Goal: Subscribe to service/newsletter

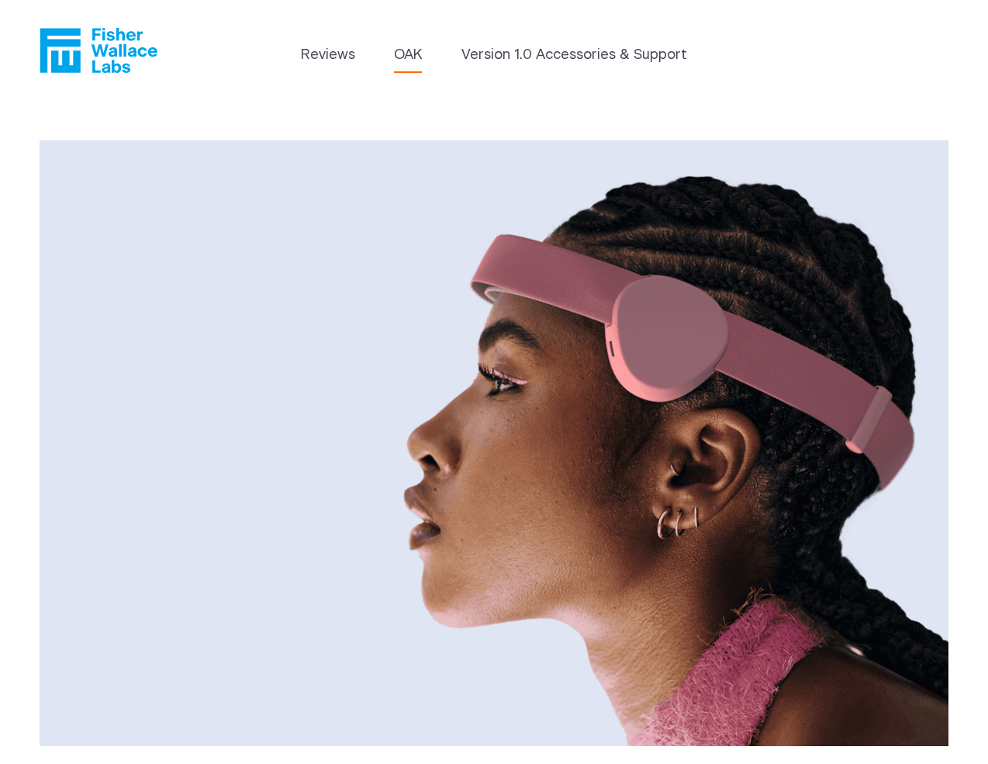
click at [536, 34] on header "Reviews [GEOGRAPHIC_DATA] Version 1.0 Accessories & Support" at bounding box center [494, 50] width 988 height 101
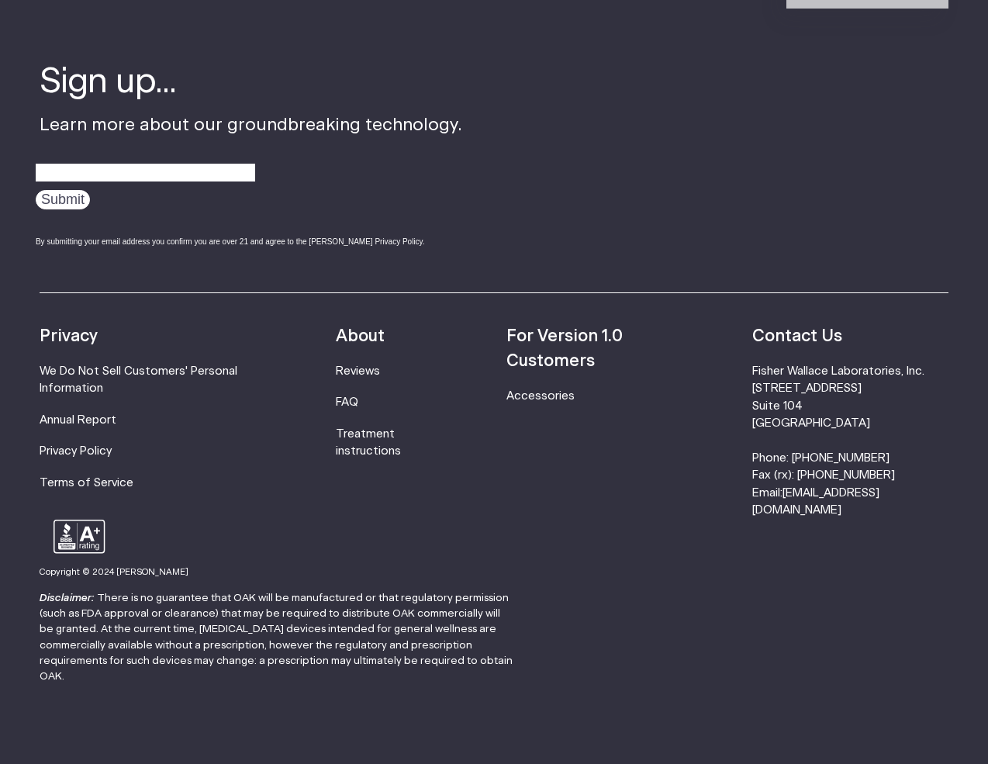
scroll to position [2495, 0]
click at [573, 341] on li "For Version 1.0 Customers" at bounding box center [601, 350] width 189 height 50
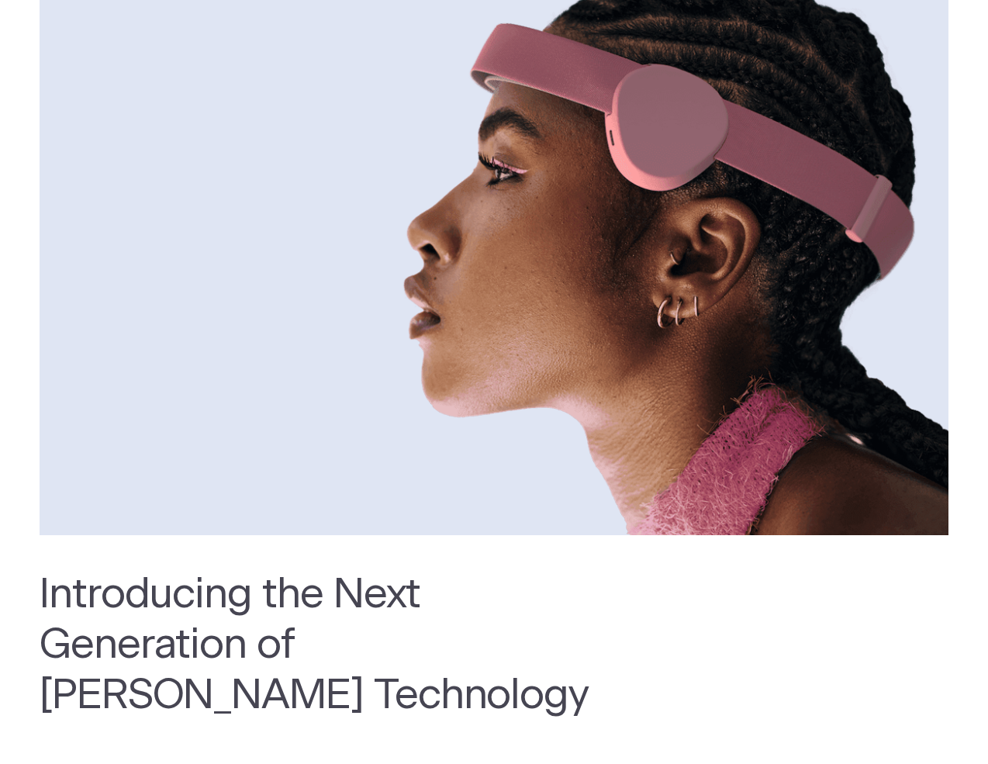
scroll to position [29, 0]
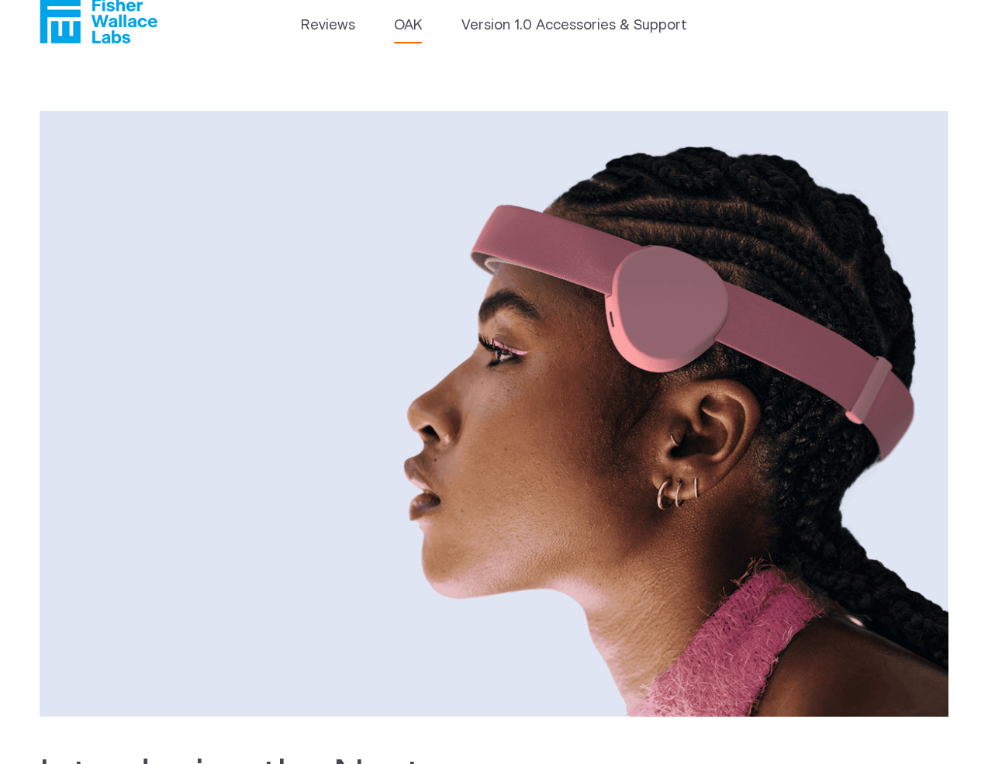
click at [71, 45] on header "Reviews [GEOGRAPHIC_DATA] Version 1.0 Accessories & Support" at bounding box center [494, 21] width 988 height 101
click at [71, 26] on icon "Fisher Wallace" at bounding box center [99, 20] width 118 height 45
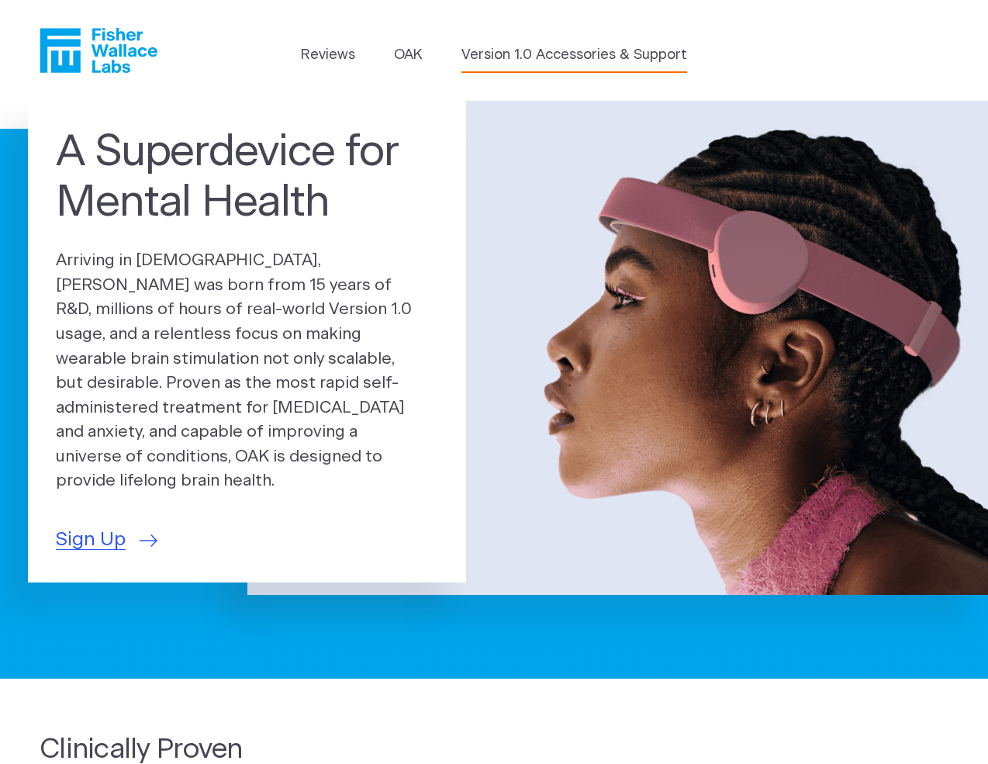
click at [636, 57] on link "Version 1.0 Accessories & Support" at bounding box center [575, 55] width 226 height 21
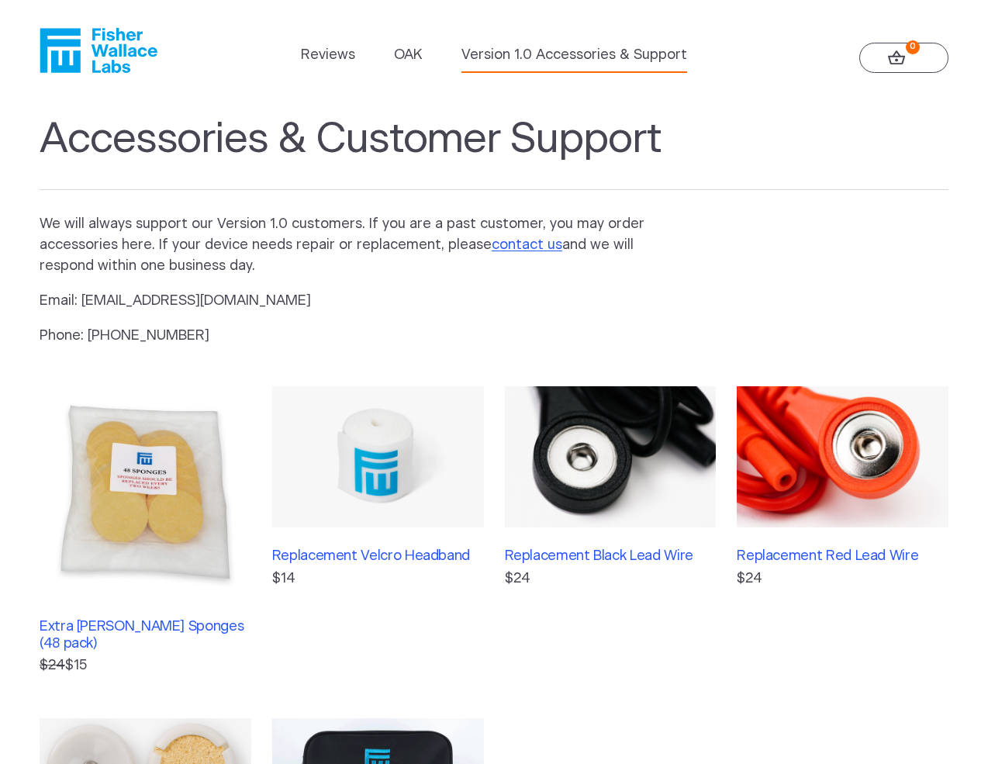
click at [77, 55] on icon "Fisher Wallace" at bounding box center [104, 50] width 106 height 45
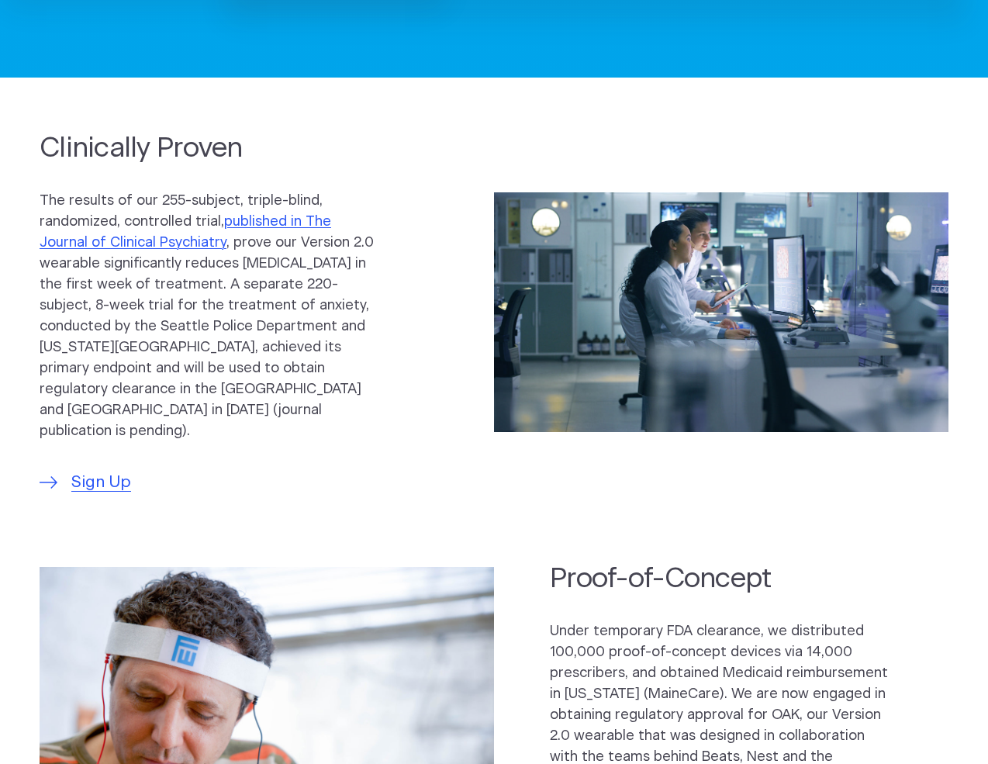
scroll to position [602, 0]
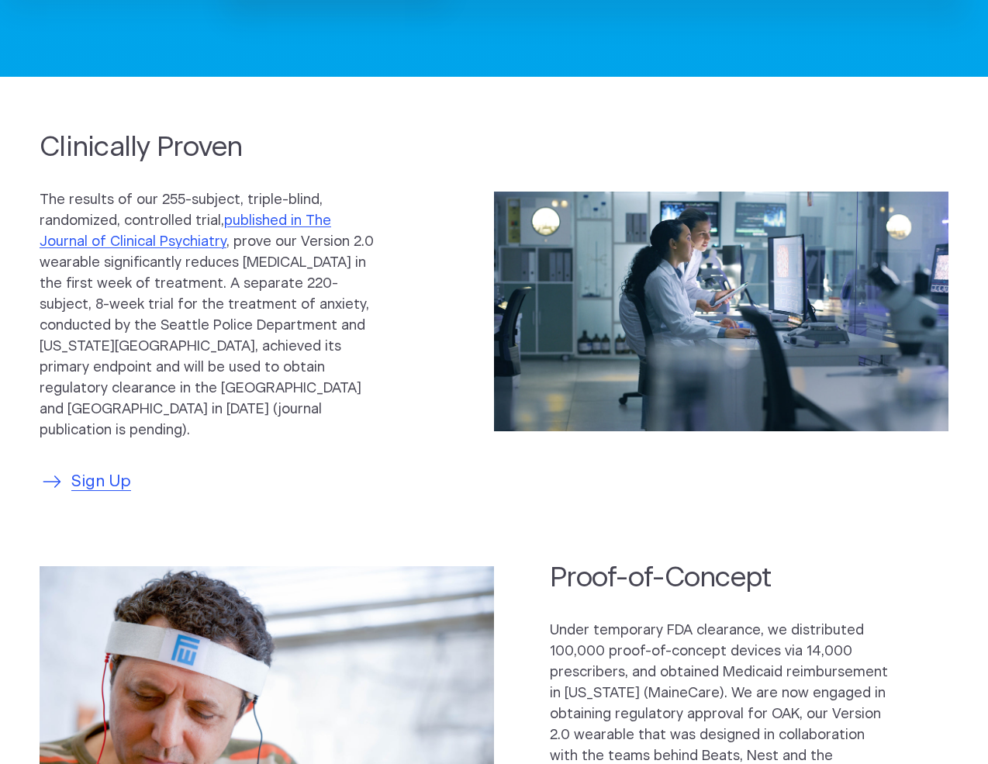
click at [92, 469] on span "Sign Up" at bounding box center [101, 481] width 60 height 25
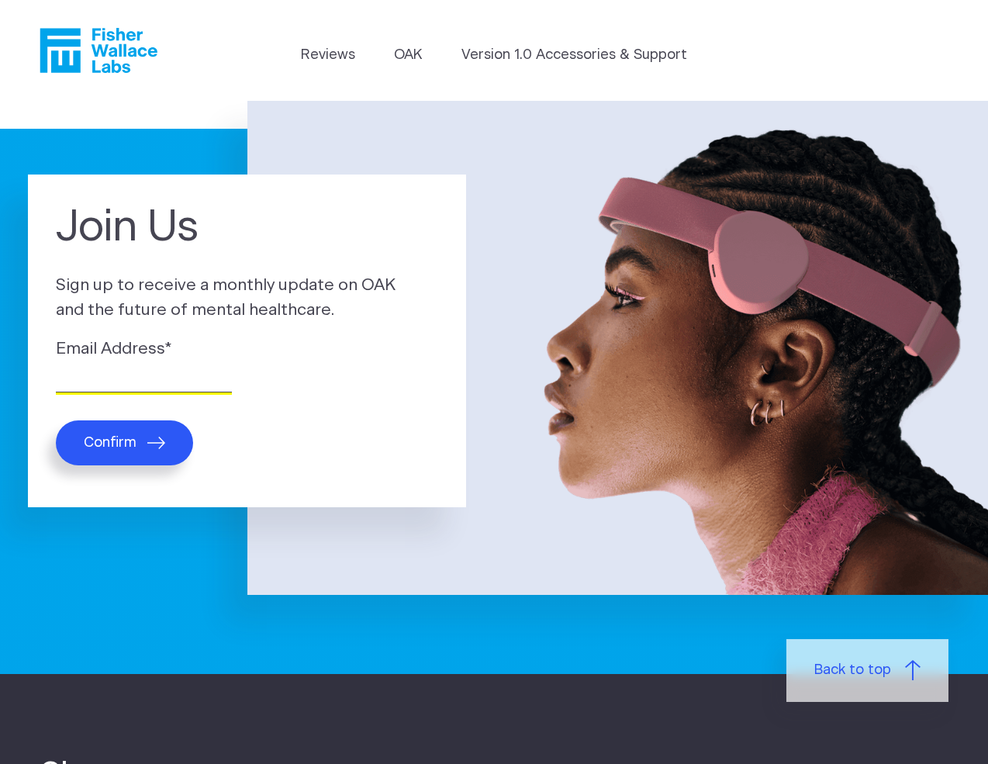
click at [129, 373] on input "Email Address *" at bounding box center [144, 381] width 176 height 24
type input "[EMAIL_ADDRESS][DOMAIN_NAME]"
click at [120, 430] on button "Confirm" at bounding box center [124, 442] width 137 height 45
